Goal: Find specific page/section: Find specific page/section

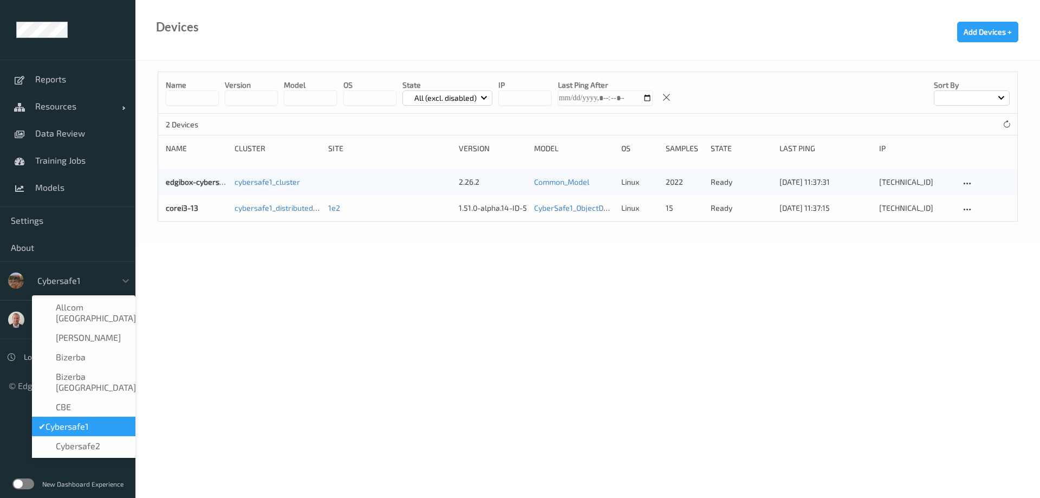
click at [119, 290] on div at bounding box center [125, 280] width 19 height 21
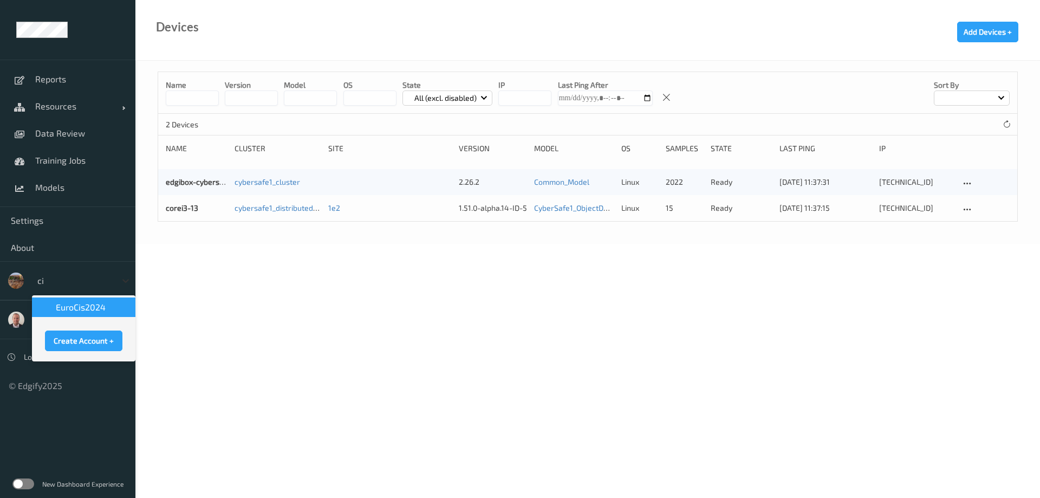
type input "c"
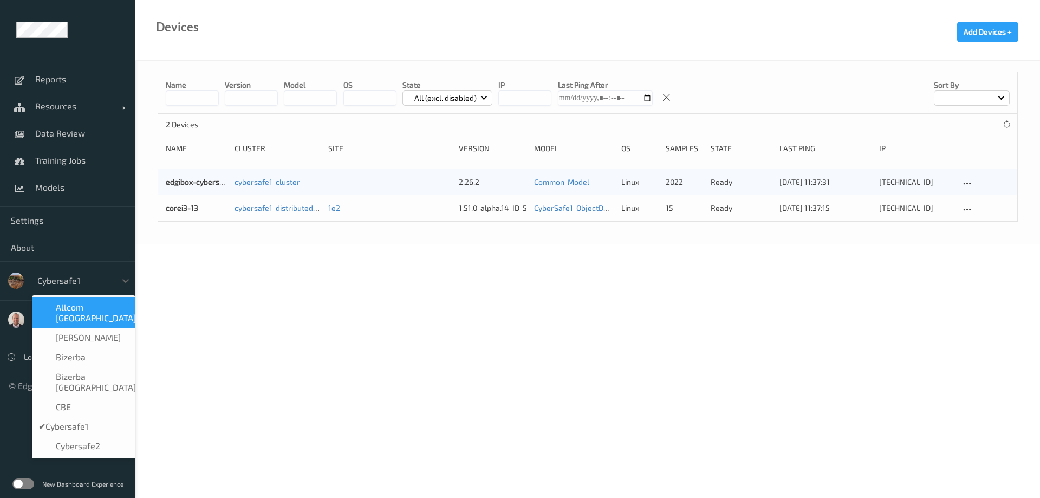
click at [22, 484] on label at bounding box center [23, 483] width 22 height 11
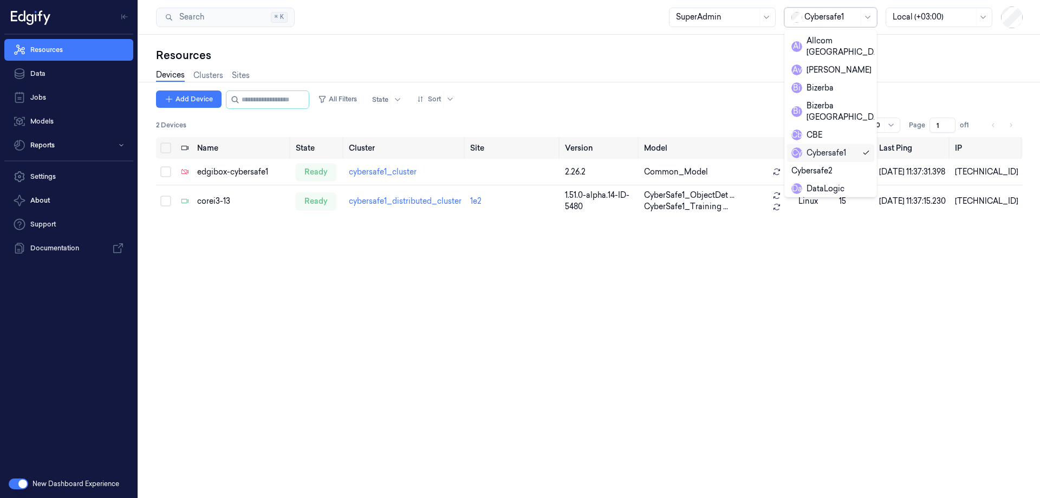
click at [831, 22] on div at bounding box center [831, 16] width 54 height 11
type input "zeb"
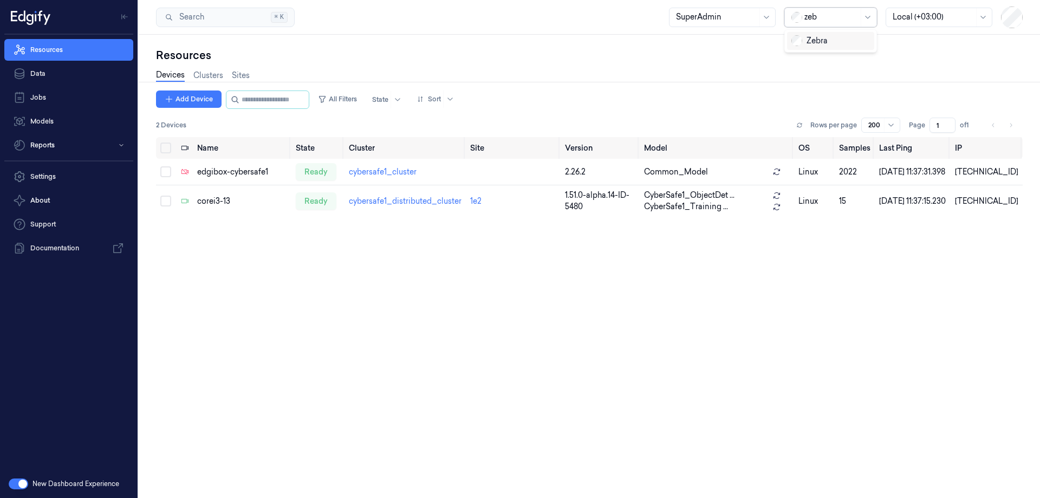
click at [839, 40] on div "Zebra" at bounding box center [830, 40] width 79 height 11
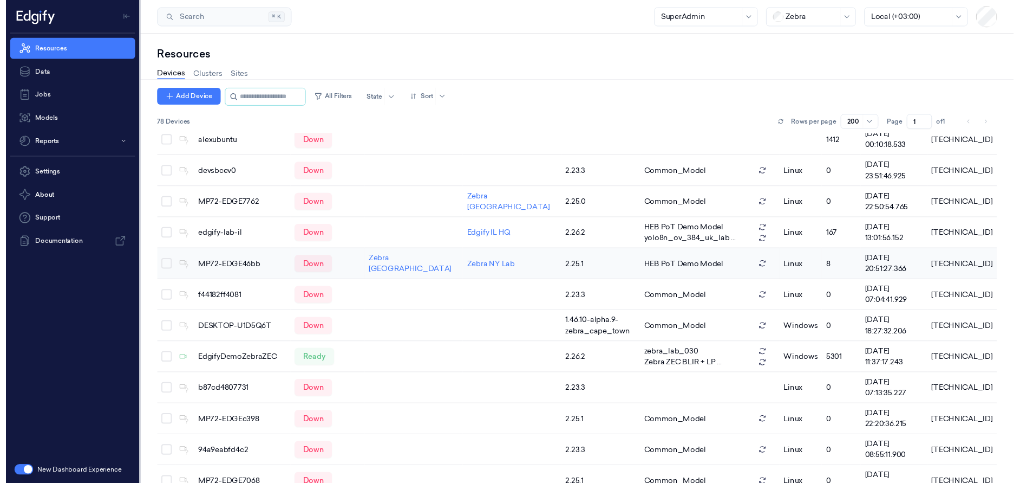
scroll to position [162, 0]
